Goal: Task Accomplishment & Management: Complete application form

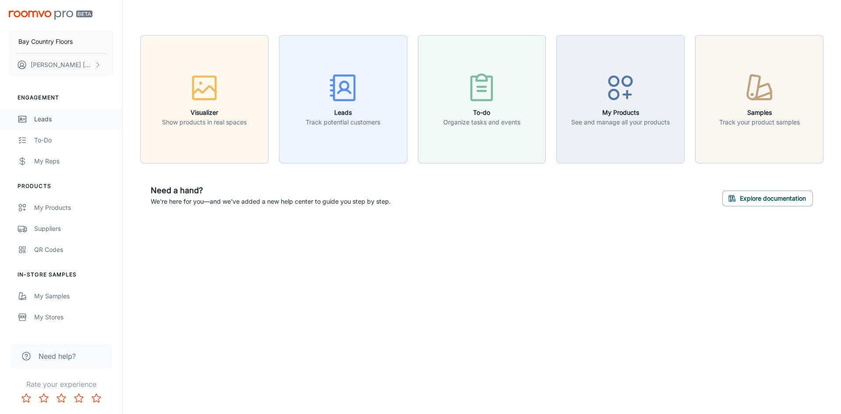
click at [46, 120] on div "Leads" at bounding box center [73, 119] width 79 height 10
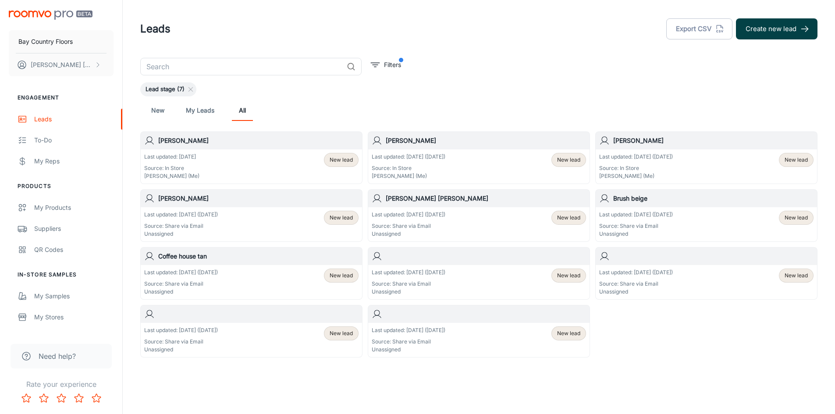
click at [769, 25] on button "Create new lead" at bounding box center [776, 28] width 81 height 21
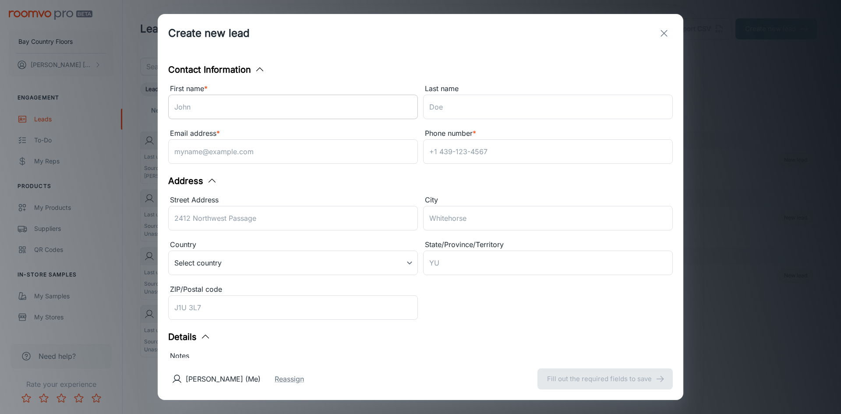
click at [313, 100] on input "First name *" at bounding box center [293, 107] width 250 height 25
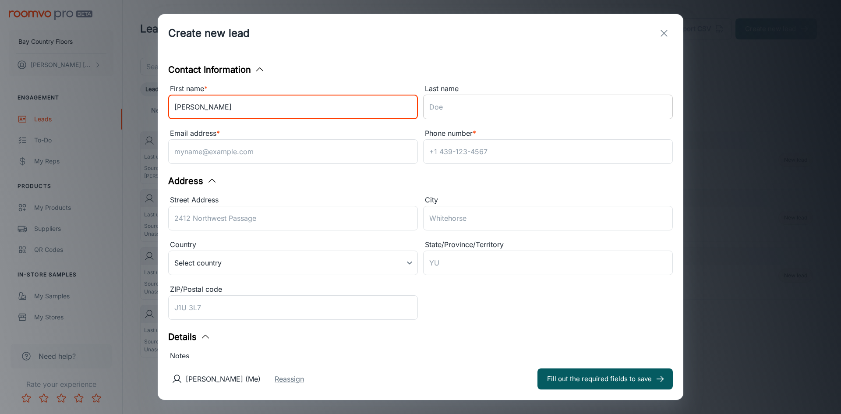
type input "Dee"
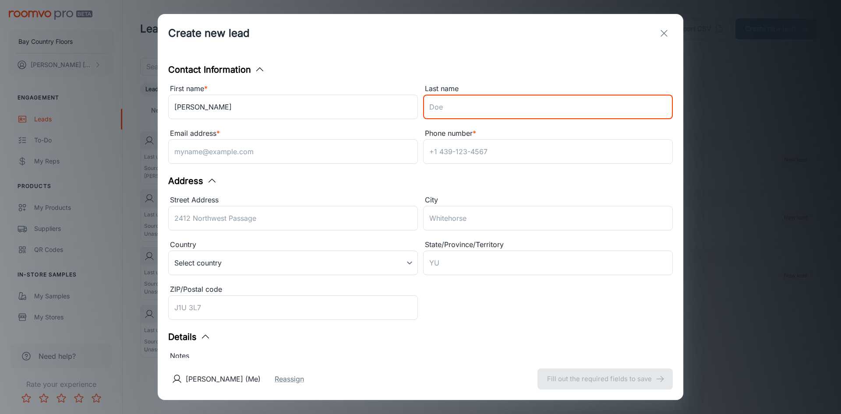
click at [460, 106] on input "Last name" at bounding box center [548, 107] width 250 height 25
type input "Strates"
click at [294, 114] on input "Dee" at bounding box center [293, 107] width 250 height 25
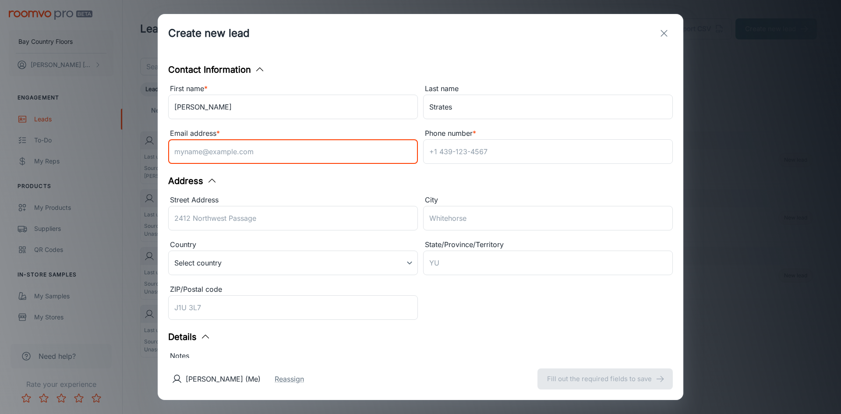
click at [242, 150] on input "Email address *" at bounding box center [293, 151] width 250 height 25
type input "castrates@hotmail.com"
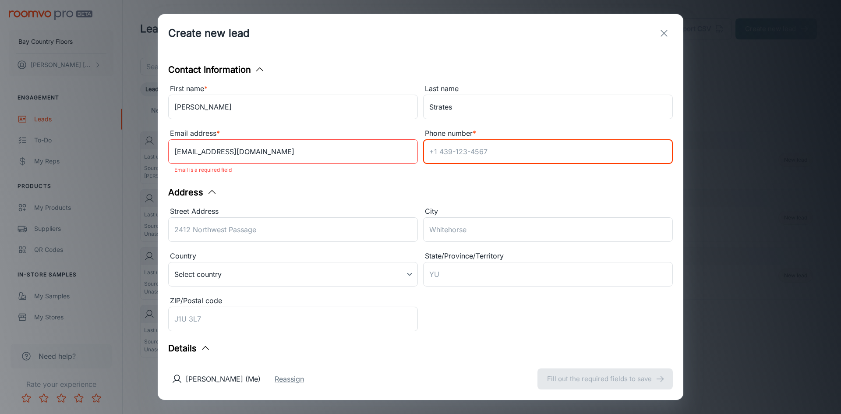
click at [443, 152] on input "Phone number *" at bounding box center [548, 151] width 250 height 25
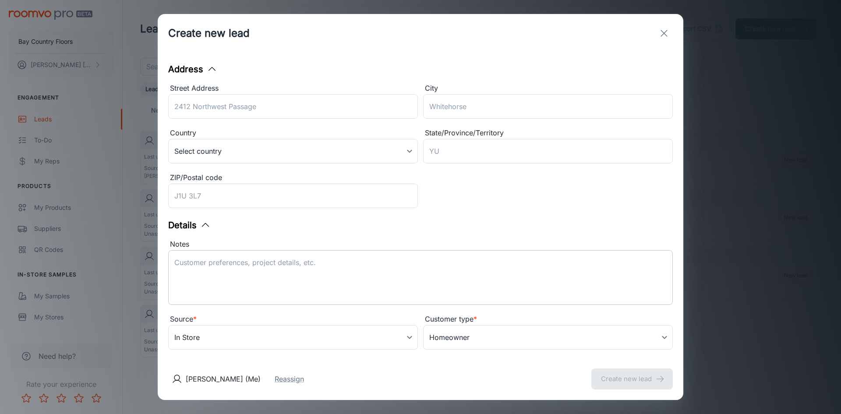
scroll to position [124, 0]
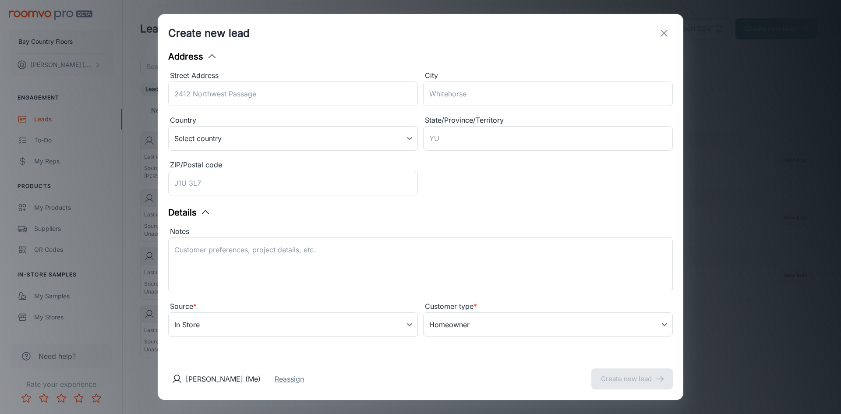
type input "240-439-3676"
click at [460, 198] on div "Street Address ​ City ​ Country Select country ​ State/Province/Territory ​ ZIP…" at bounding box center [418, 132] width 510 height 134
click at [636, 383] on button "Create new lead" at bounding box center [632, 378] width 81 height 21
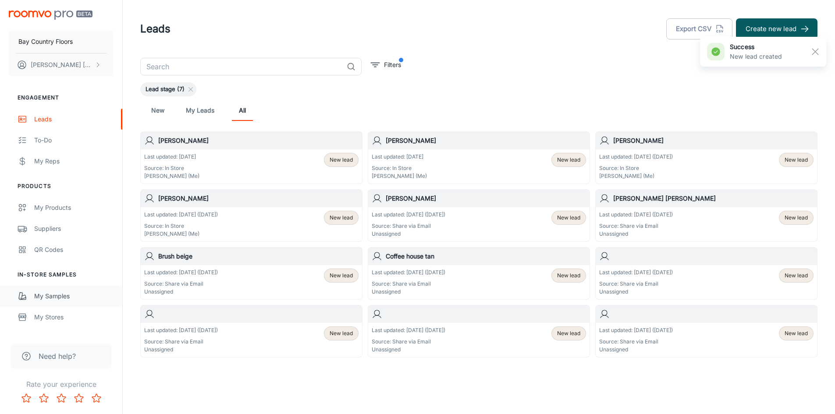
click at [53, 298] on div "My Samples" at bounding box center [73, 296] width 79 height 10
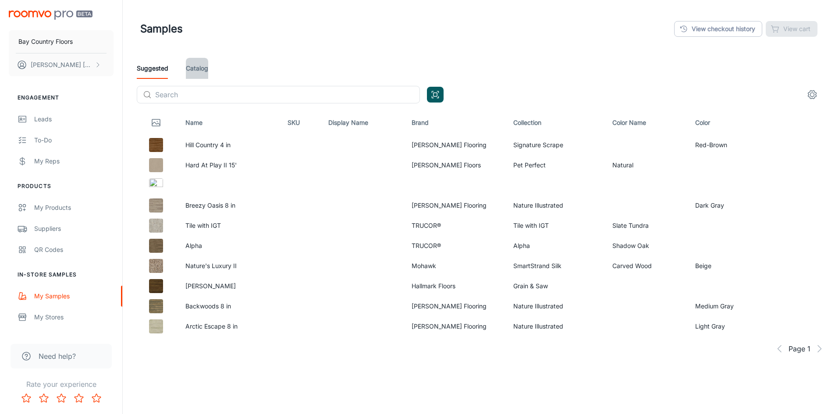
click at [206, 67] on link "Catalog" at bounding box center [197, 68] width 22 height 21
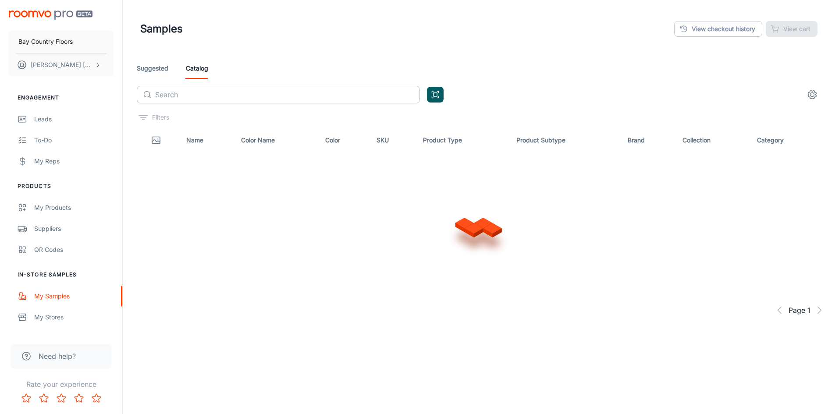
click at [207, 96] on input "text" at bounding box center [287, 95] width 265 height 18
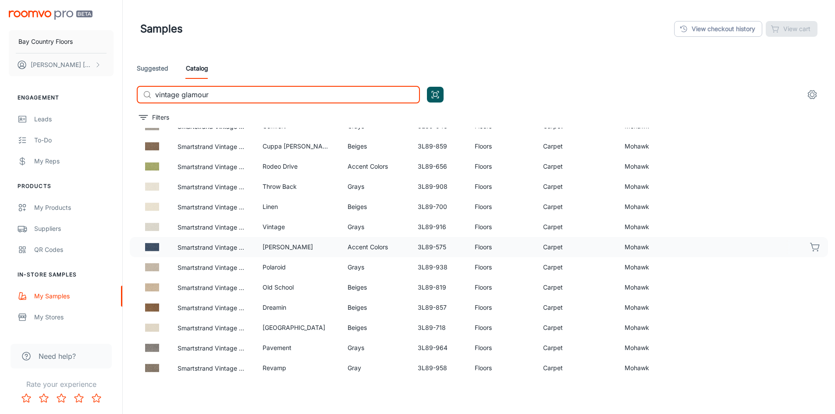
scroll to position [64, 0]
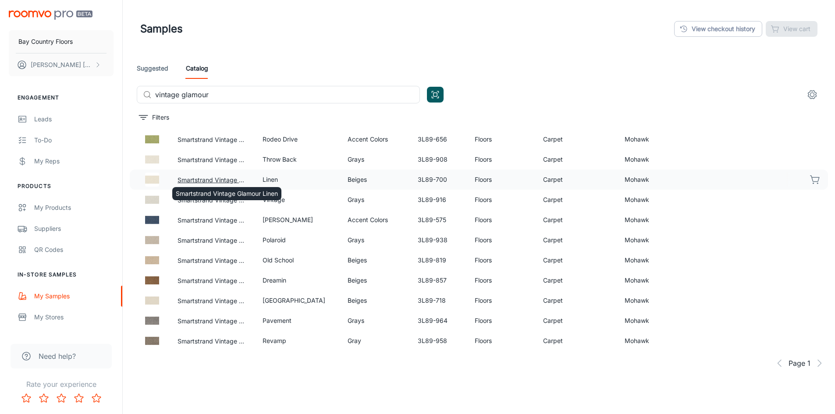
click at [193, 178] on button "Smartstrand Vintage Glamour Linen" at bounding box center [212, 180] width 71 height 10
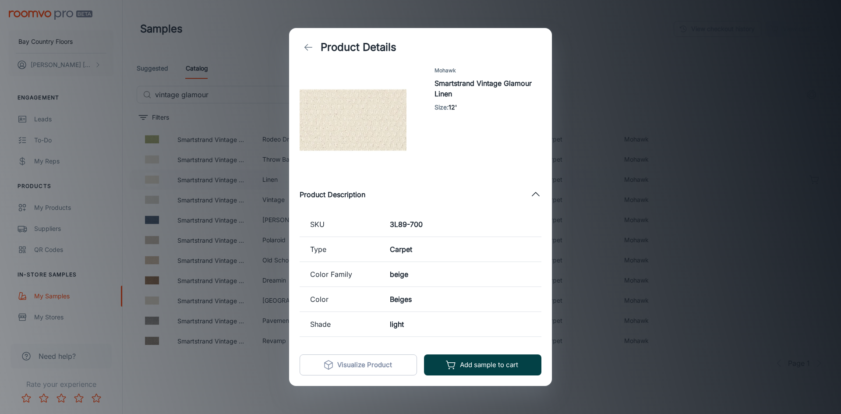
click at [486, 362] on button "Add sample to cart" at bounding box center [482, 364] width 117 height 21
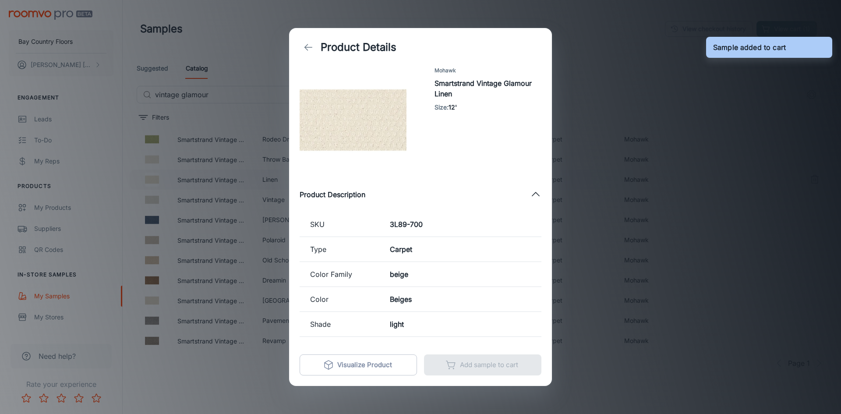
click at [600, 45] on div "Product Details Mohawk Smartstrand Vintage Glamour Linen Size : 12' Product Des…" at bounding box center [420, 207] width 841 height 414
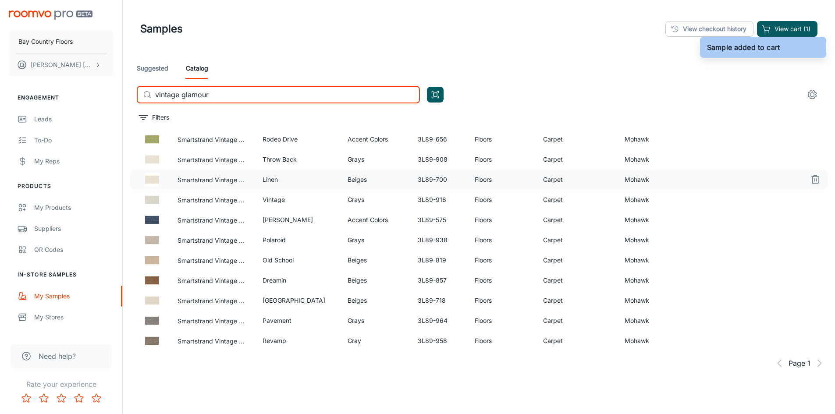
drag, startPoint x: 219, startPoint y: 96, endPoint x: 110, endPoint y: 85, distance: 108.8
click at [114, 86] on div "Bay Country Floors Nick Garrison Engagement Leads To-do My Reps Products My Pro…" at bounding box center [417, 229] width 835 height 459
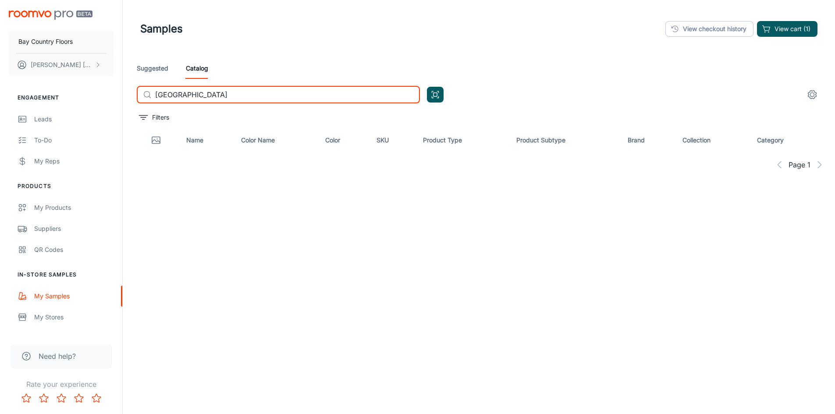
drag, startPoint x: 193, startPoint y: 96, endPoint x: 32, endPoint y: 91, distance: 161.3
click at [32, 91] on div "Bay Country Floors Nick Garrison Engagement Leads To-do My Reps Products My Pro…" at bounding box center [417, 229] width 835 height 459
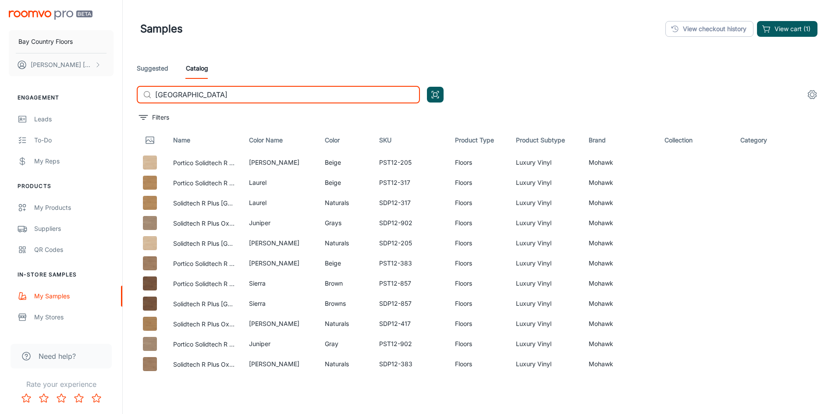
type input "oxford"
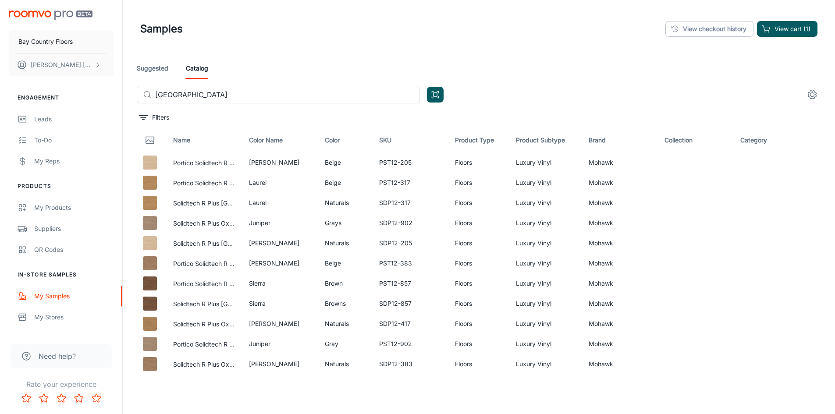
click at [469, 76] on div "Suggested Catalog" at bounding box center [479, 68] width 684 height 21
